Goal: Information Seeking & Learning: Learn about a topic

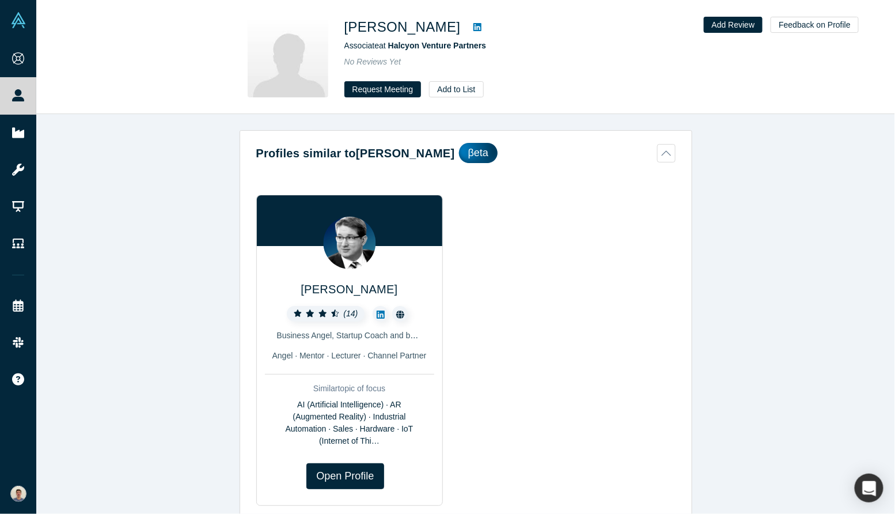
click at [473, 29] on icon at bounding box center [477, 27] width 8 height 8
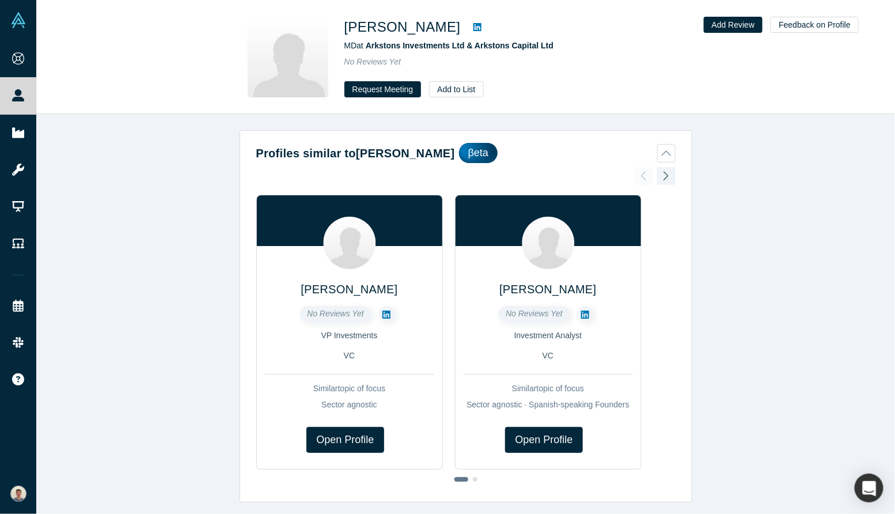
click at [473, 24] on icon at bounding box center [477, 27] width 8 height 8
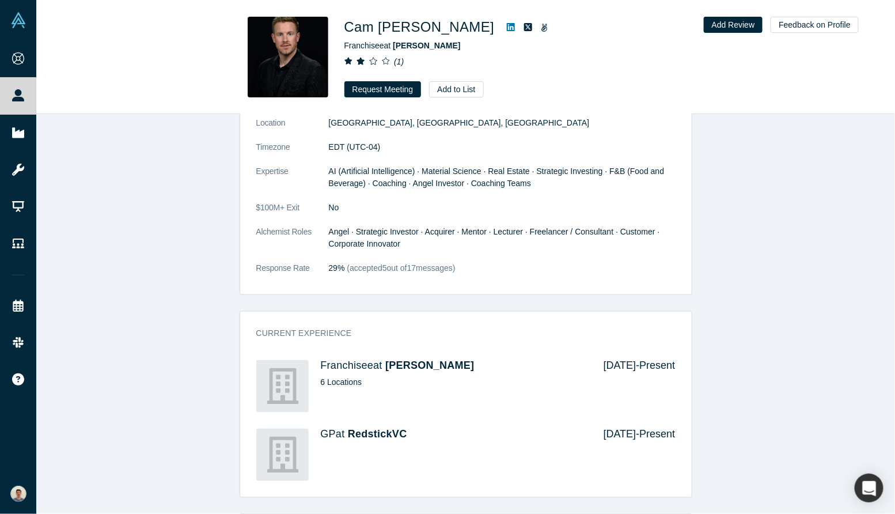
scroll to position [660, 0]
click at [380, 434] on span "RedstickVC" at bounding box center [377, 435] width 59 height 12
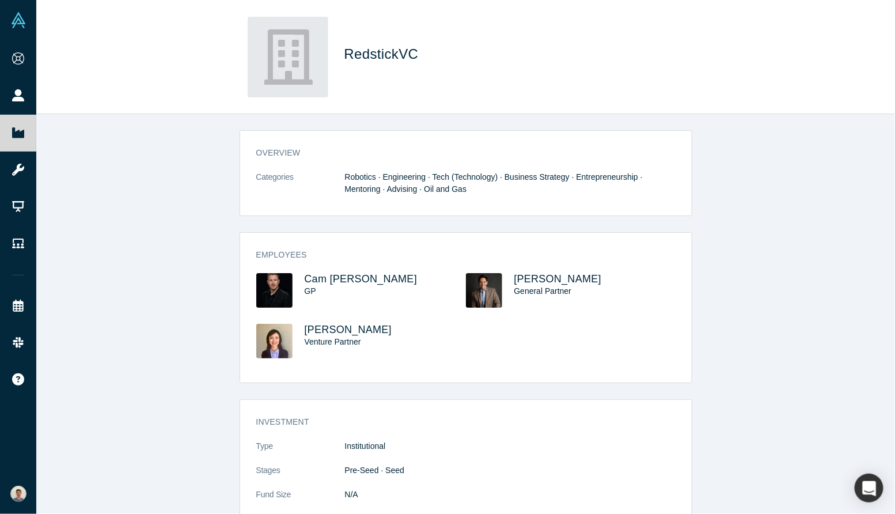
click at [392, 54] on span "RedstickVC" at bounding box center [383, 54] width 78 height 16
copy div "RedstickVC"
